Goal: Transaction & Acquisition: Purchase product/service

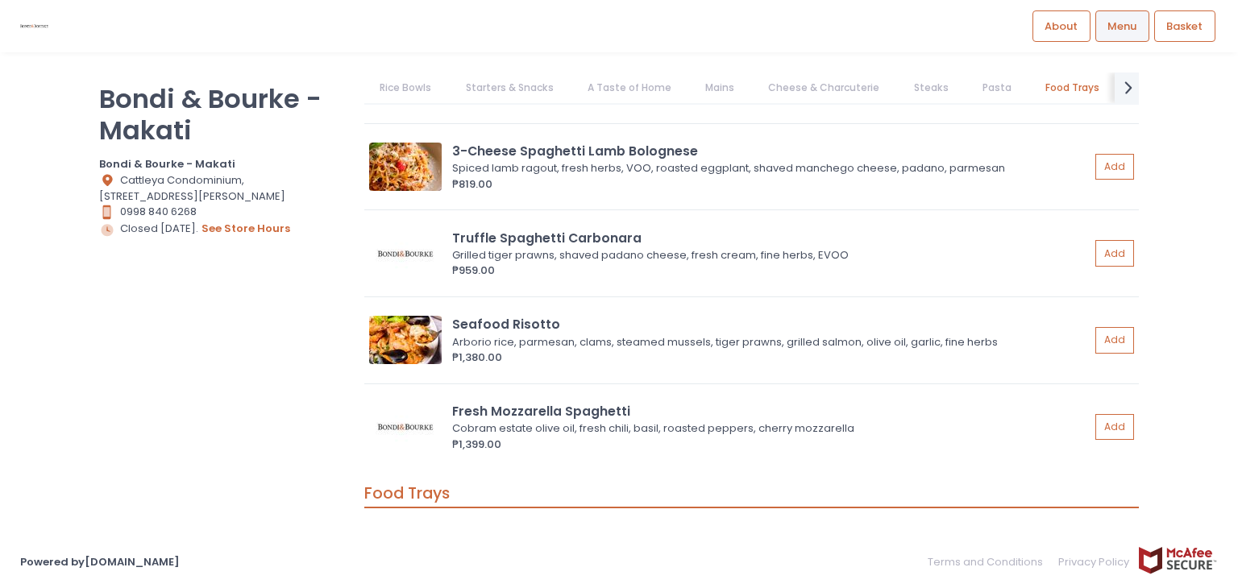
scroll to position [5704, 0]
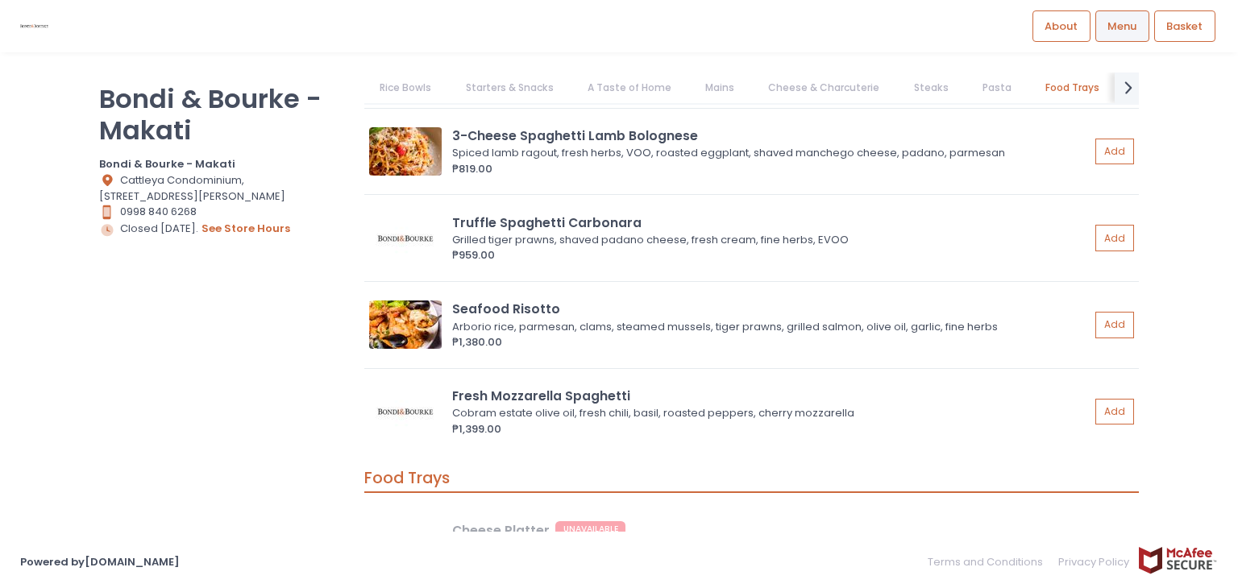
click at [510, 272] on div "Truffle Spaghetti Carbonara Grilled tiger prawns, shaved padano cheese, fresh c…" at bounding box center [751, 243] width 774 height 76
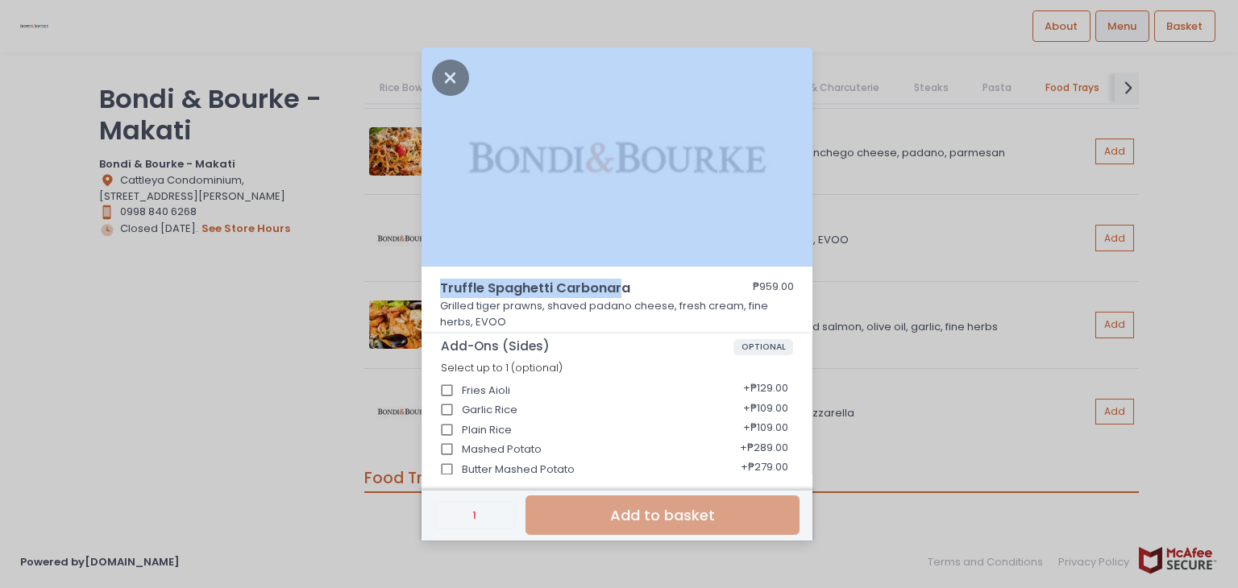
drag, startPoint x: 621, startPoint y: 288, endPoint x: 261, endPoint y: 265, distance: 360.9
click at [261, 265] on div "Truffle Spaghetti Carbonara ₱959.00 Grilled tiger prawns, shaved padano cheese,…" at bounding box center [619, 294] width 1238 height 588
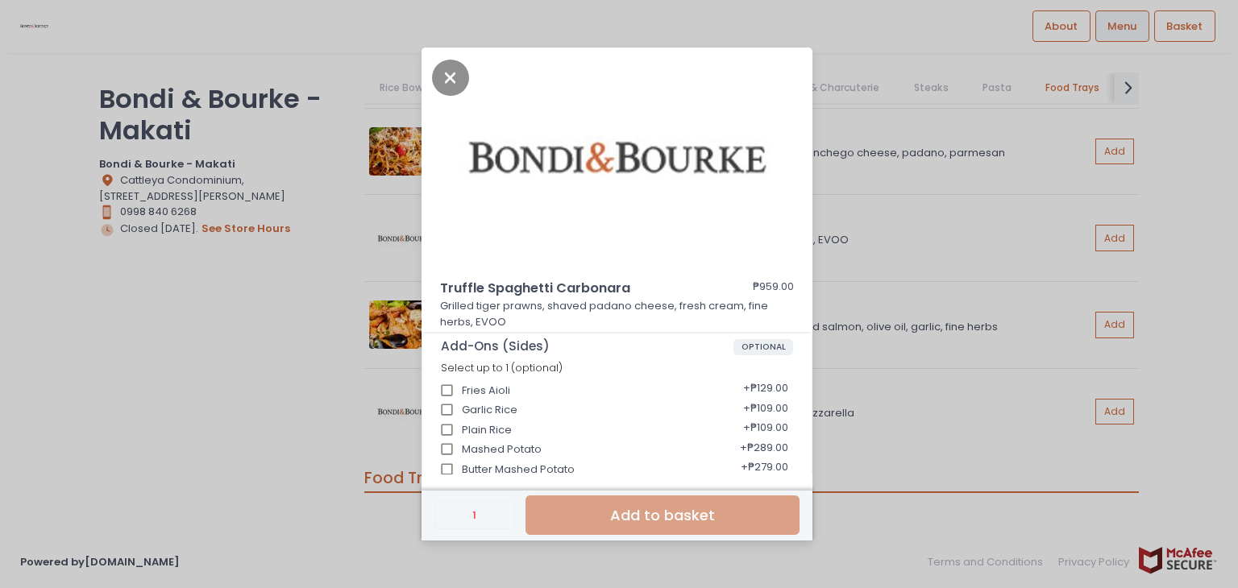
click at [297, 334] on div "Truffle Spaghetti Carbonara ₱959.00 Grilled tiger prawns, shaved padano cheese,…" at bounding box center [619, 294] width 1238 height 588
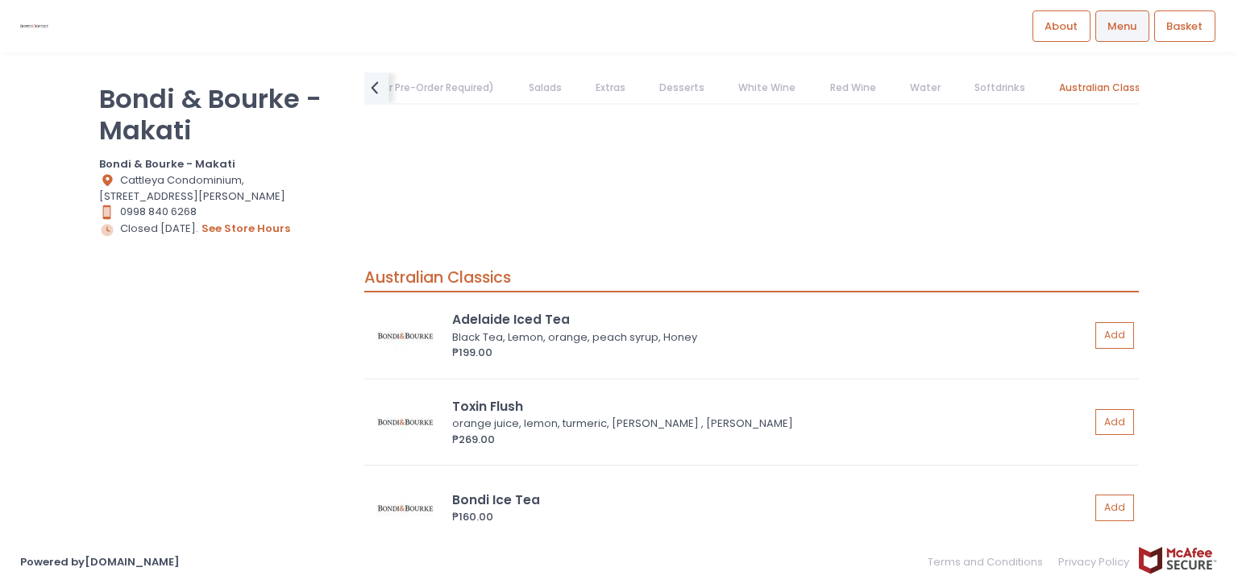
scroll to position [11019, 0]
